Goal: Information Seeking & Learning: Understand process/instructions

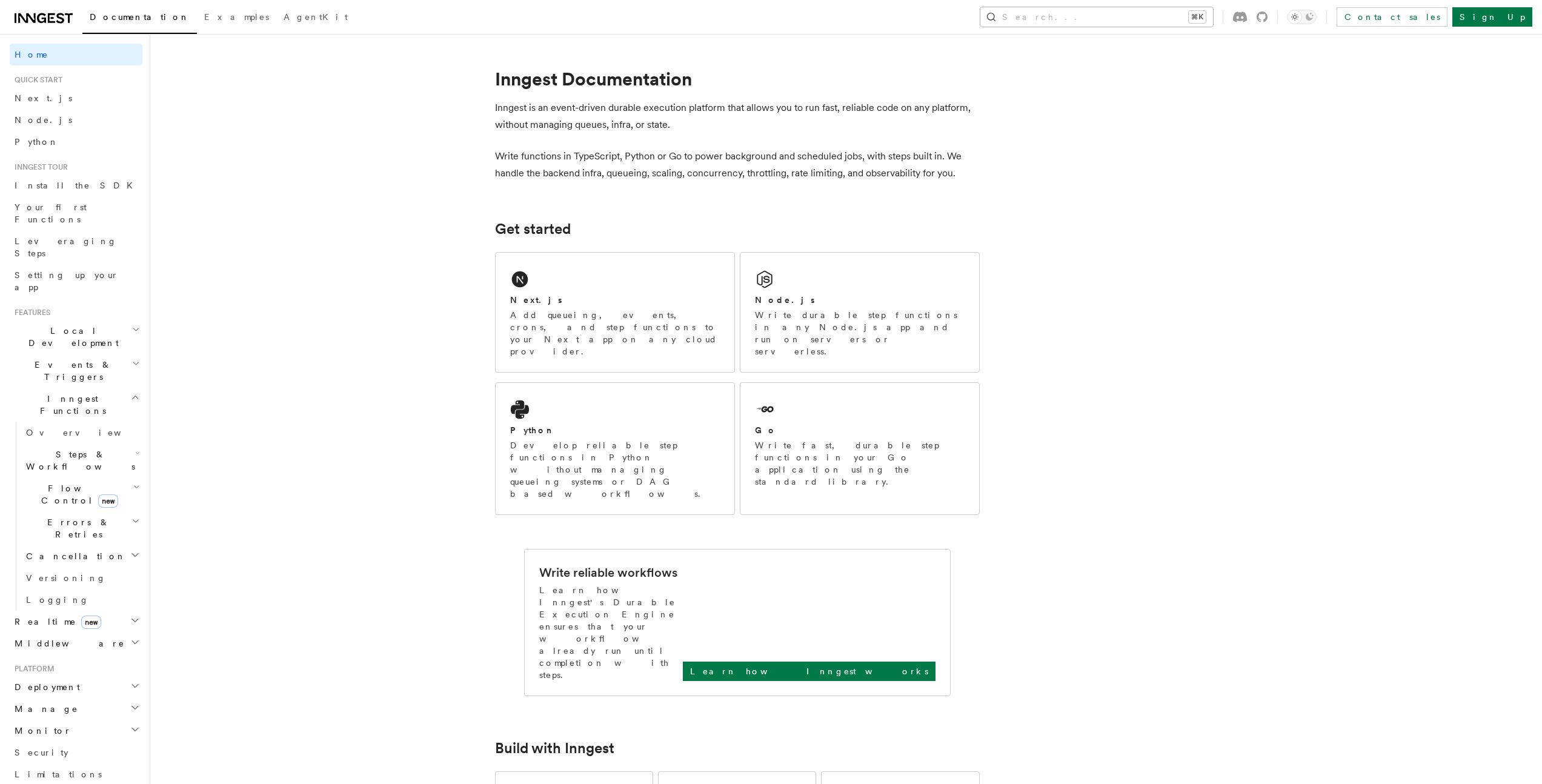
click at [1213, 17] on button "Search... ⌘K" at bounding box center [1096, 17] width 233 height 19
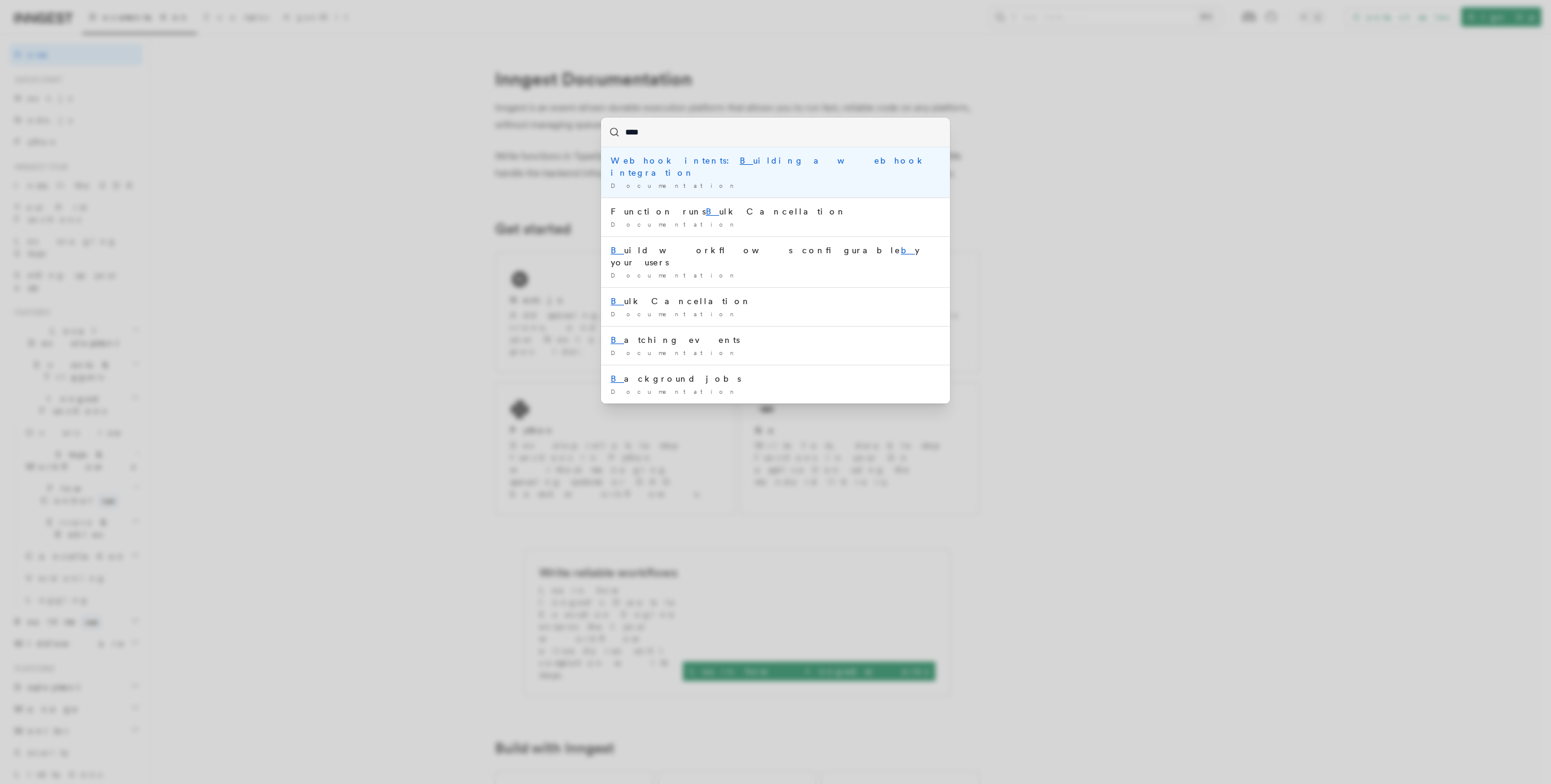
type input "*****"
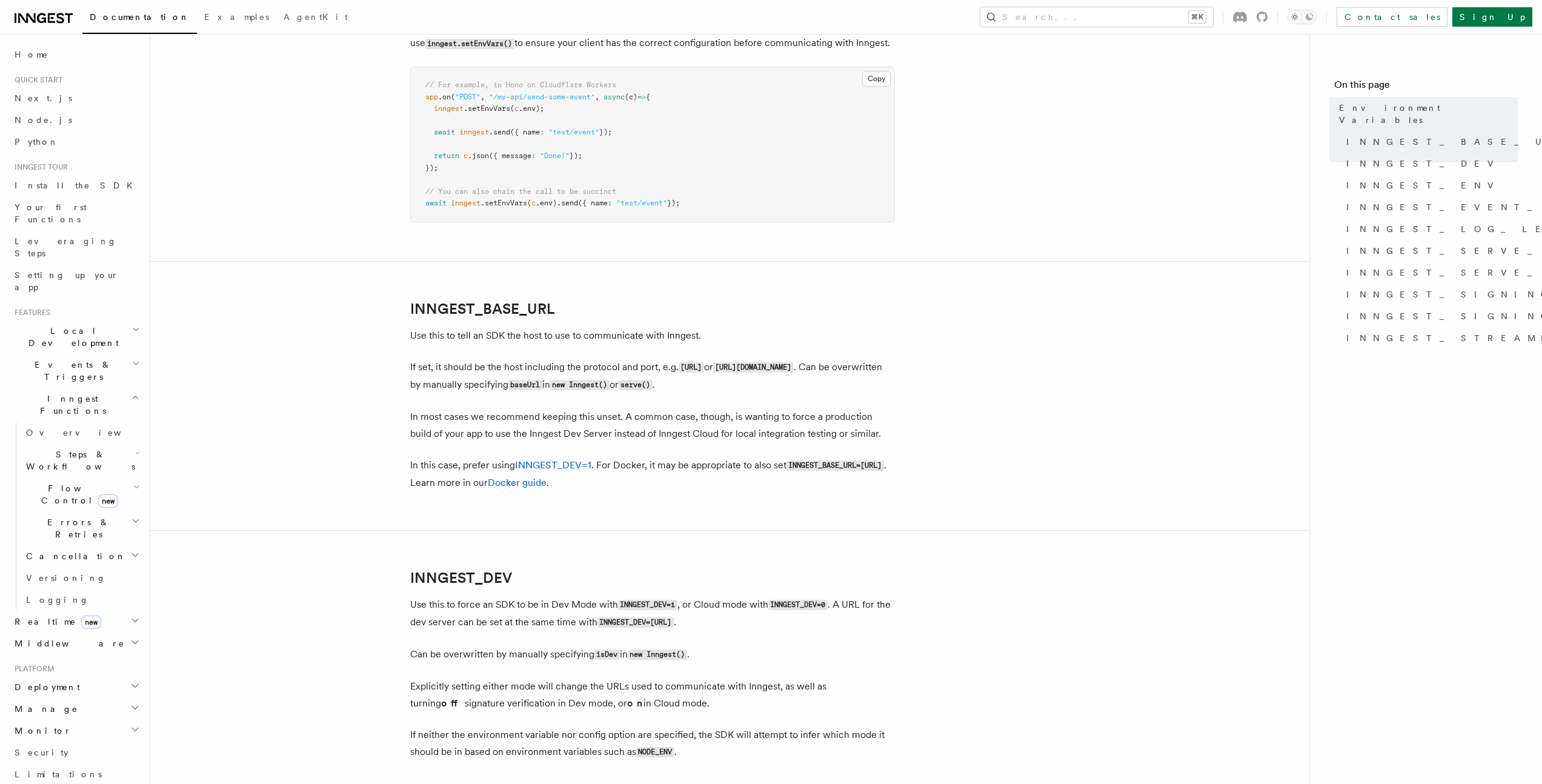
scroll to position [800, 0]
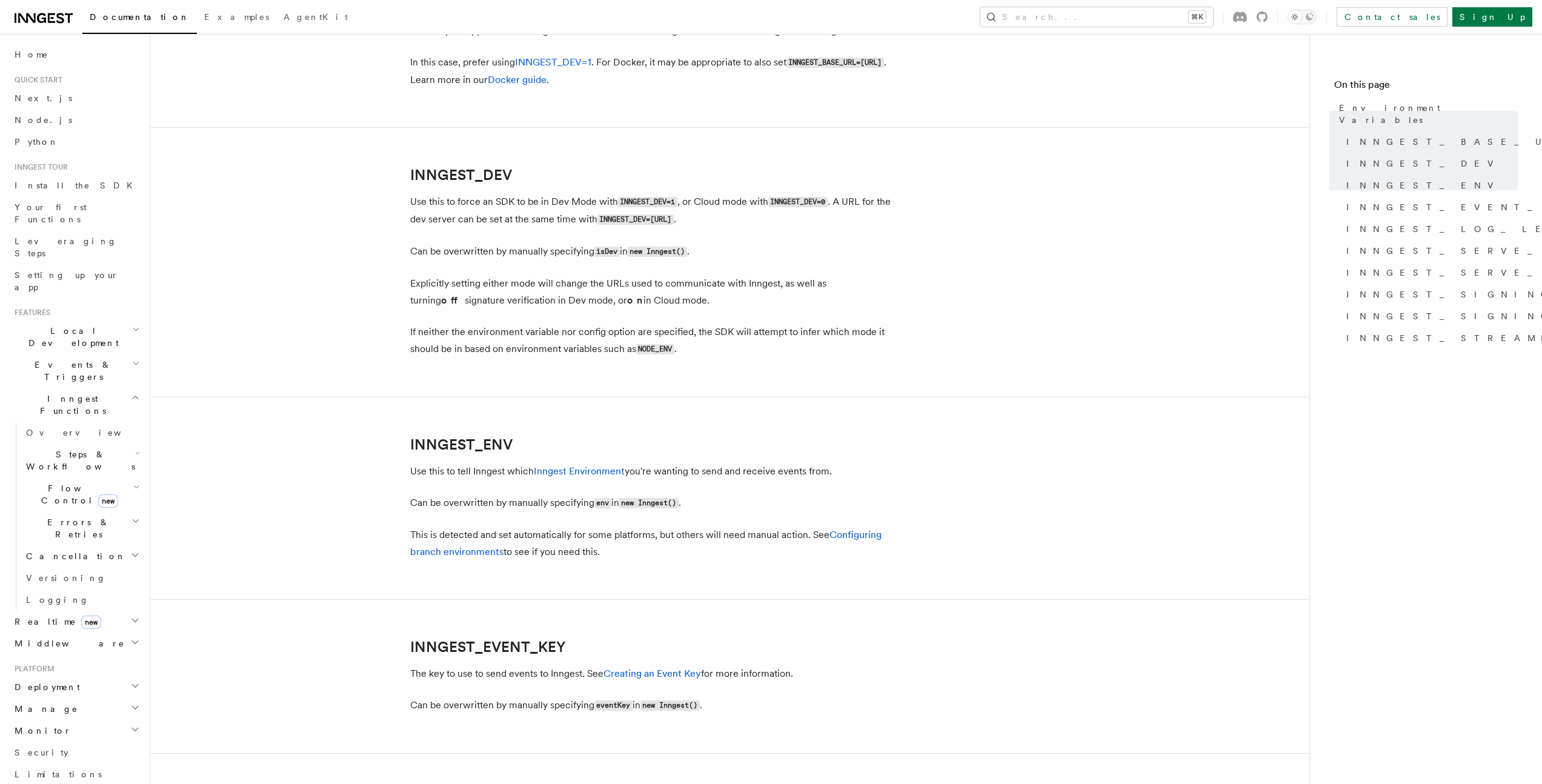
click at [385, 198] on article "References TypeScript SDK Using the SDK Environment Variables You can set envir…" at bounding box center [729, 682] width 1120 height 2857
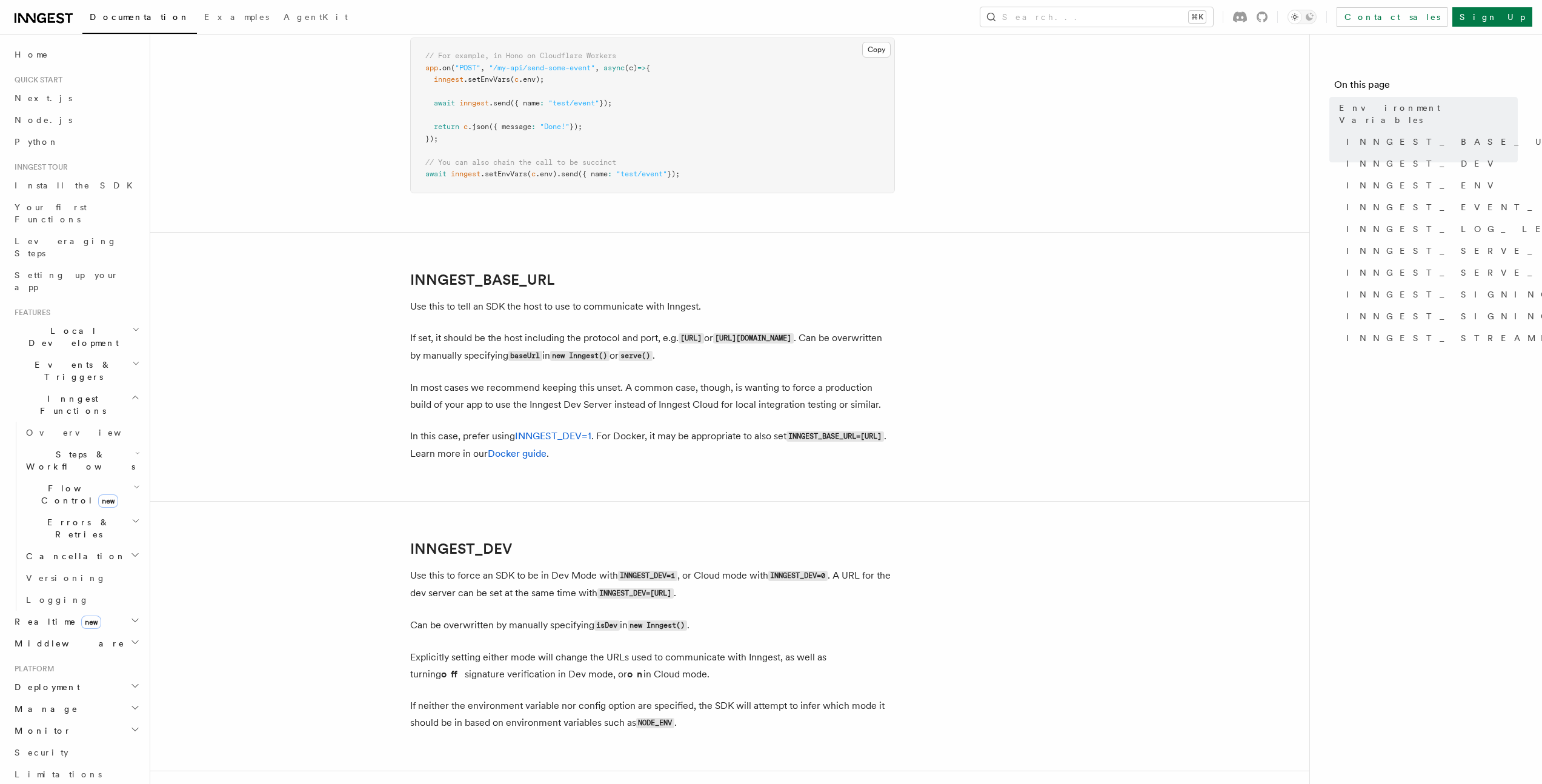
scroll to position [0, 0]
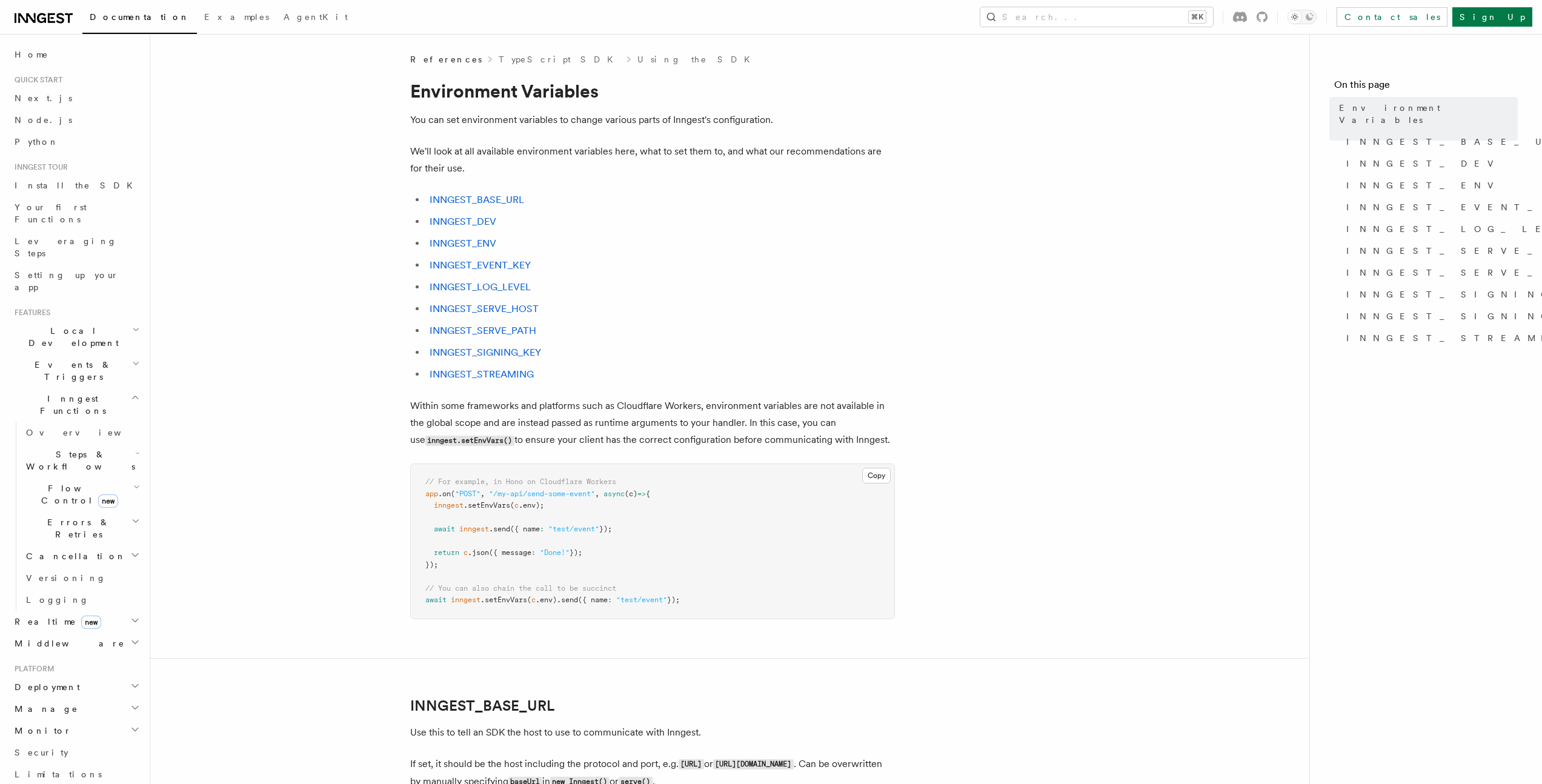
click at [133, 478] on h2 "Flow Control new" at bounding box center [81, 494] width 121 height 34
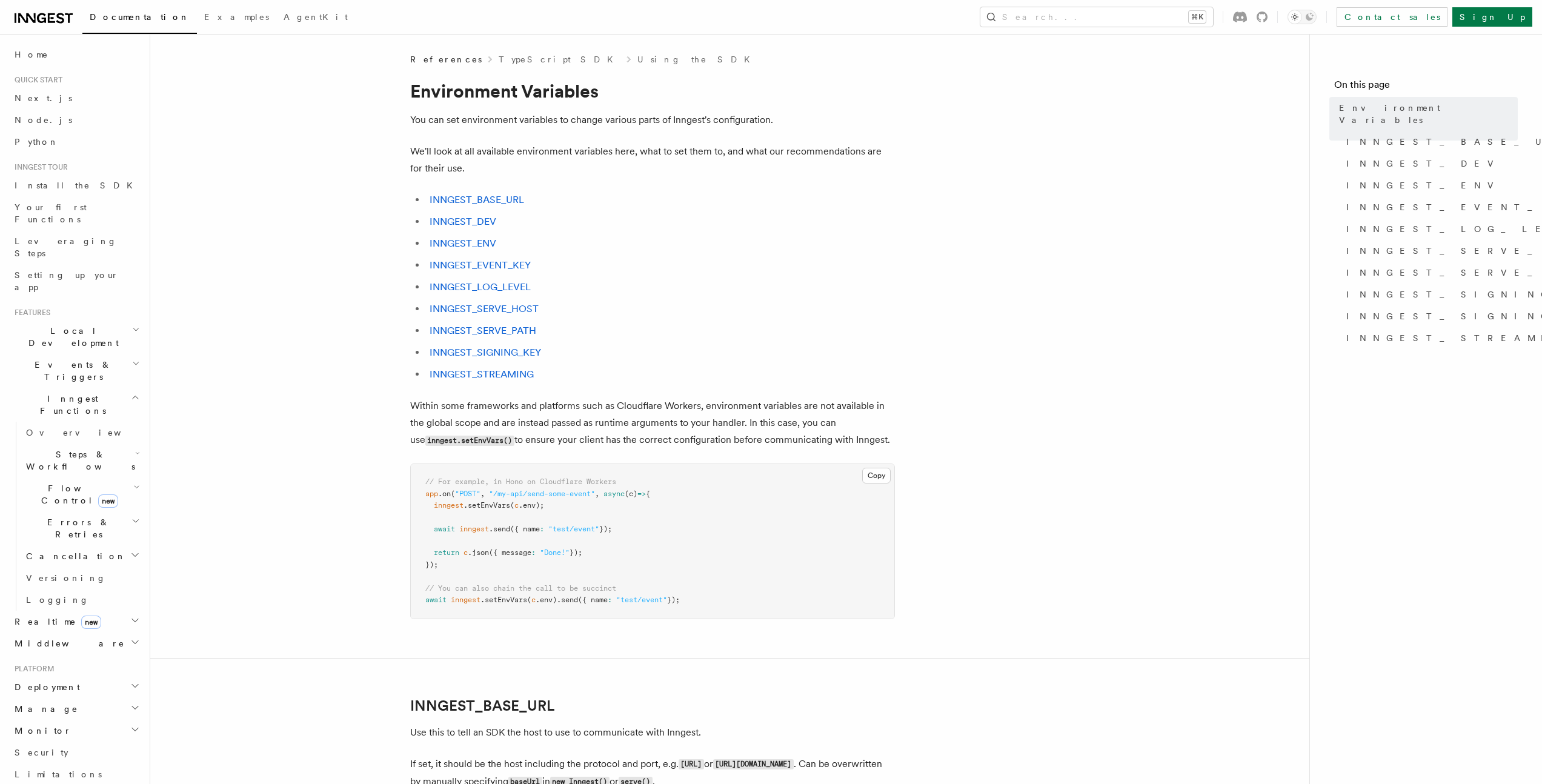
click at [131, 443] on h2 "Steps & Workflows" at bounding box center [81, 460] width 121 height 34
drag, startPoint x: 258, startPoint y: 337, endPoint x: 299, endPoint y: 324, distance: 43.0
